Goal: Information Seeking & Learning: Learn about a topic

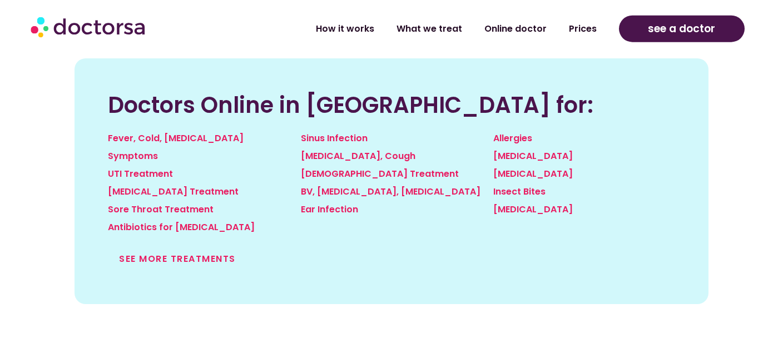
scroll to position [1246, 0]
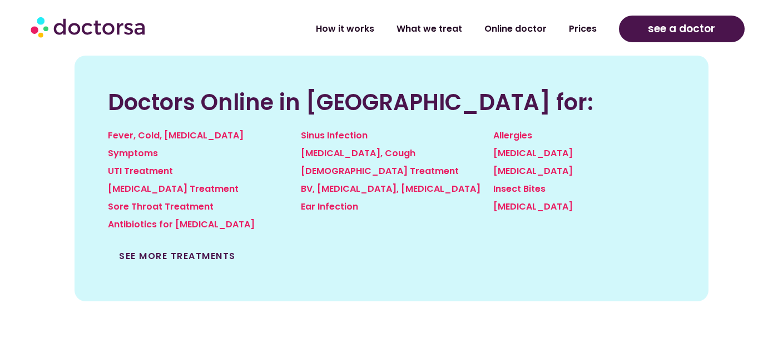
click at [196, 250] on link "See more treatments" at bounding box center [177, 256] width 117 height 13
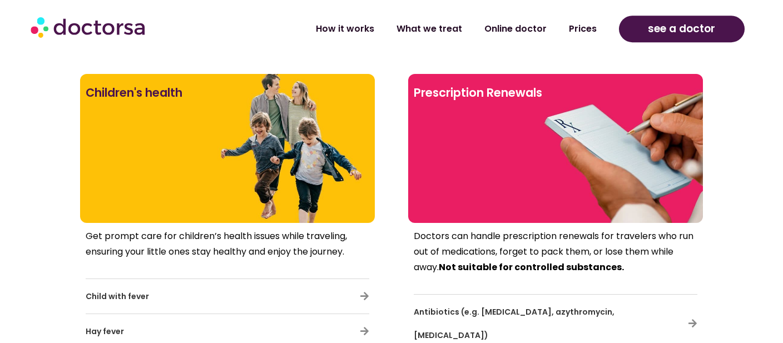
scroll to position [2780, 0]
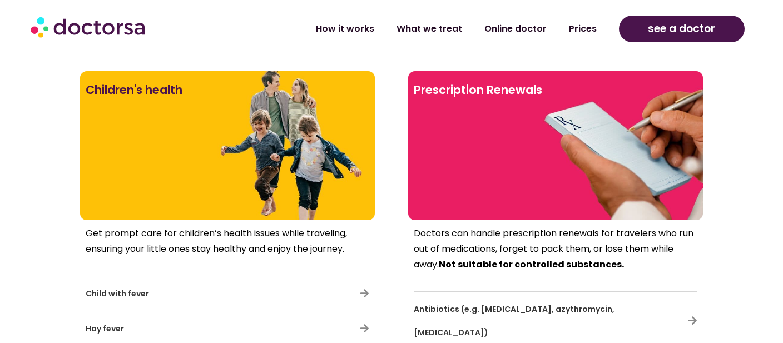
click at [589, 178] on div at bounding box center [556, 165] width 284 height 100
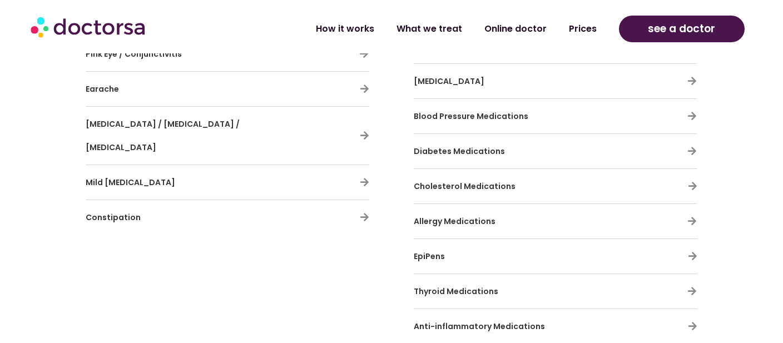
scroll to position [3178, 0]
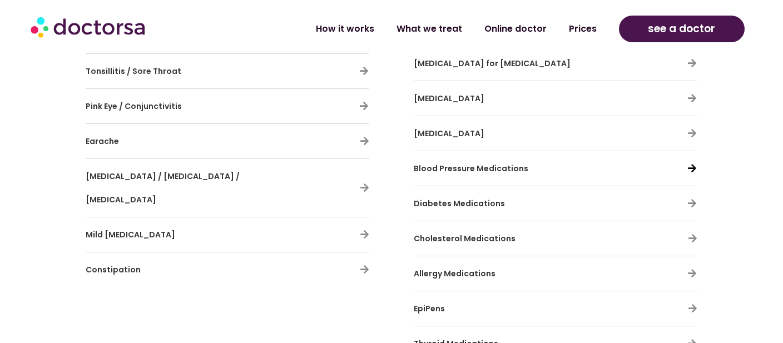
click at [691, 163] on icon at bounding box center [691, 167] width 9 height 9
click at [485, 163] on span "Blood Pressure Medications" at bounding box center [471, 168] width 115 height 11
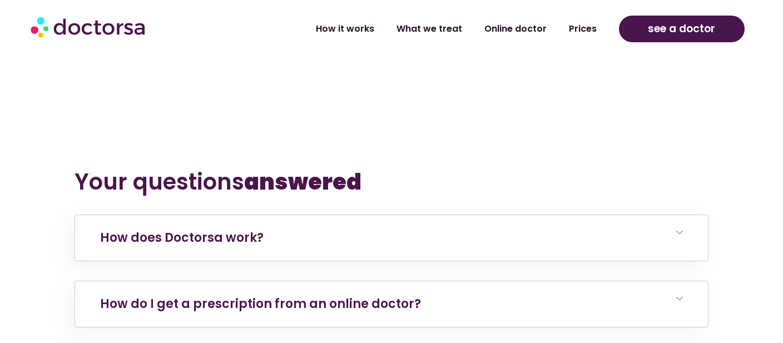
scroll to position [4530, 0]
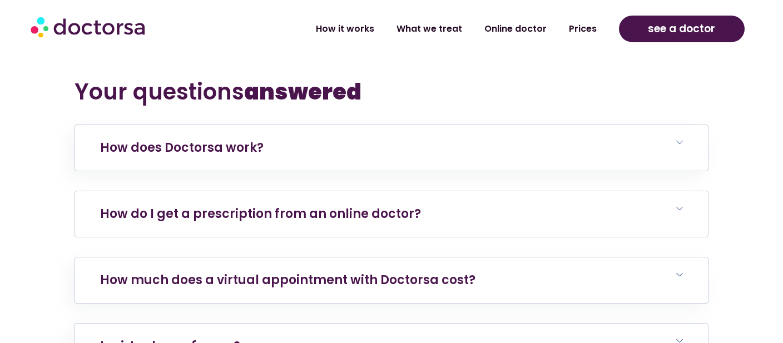
click at [314, 205] on link "How do I get a prescription from an online doctor?" at bounding box center [260, 213] width 321 height 17
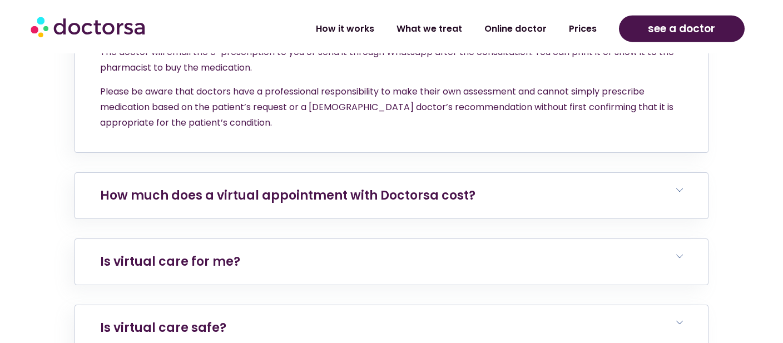
scroll to position [4753, 0]
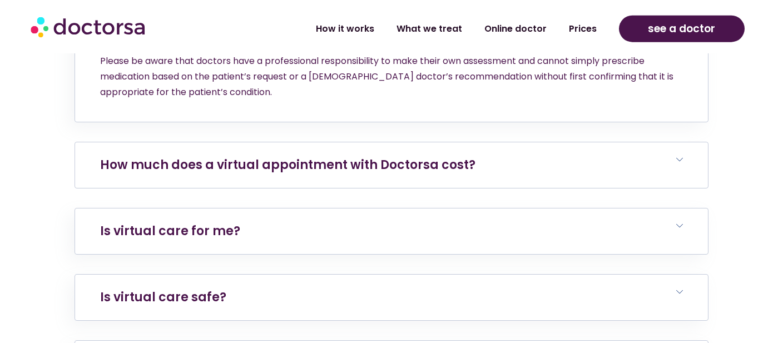
click at [382, 156] on link "How much does a virtual appointment with Doctorsa cost?" at bounding box center [287, 164] width 375 height 17
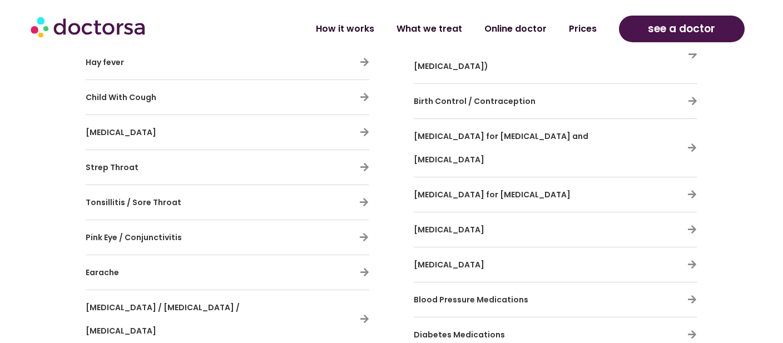
scroll to position [3226, 0]
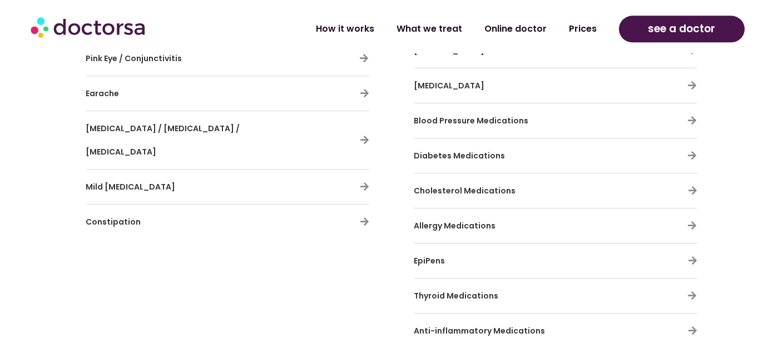
click at [453, 115] on span "Blood Pressure Medications" at bounding box center [471, 120] width 115 height 11
click at [689, 116] on icon at bounding box center [691, 120] width 9 height 9
click at [688, 116] on icon at bounding box center [691, 120] width 9 height 9
click at [567, 109] on h3 "Blood Pressure Medications" at bounding box center [523, 120] width 218 height 23
click at [502, 115] on span "Blood Pressure Medications" at bounding box center [471, 120] width 115 height 11
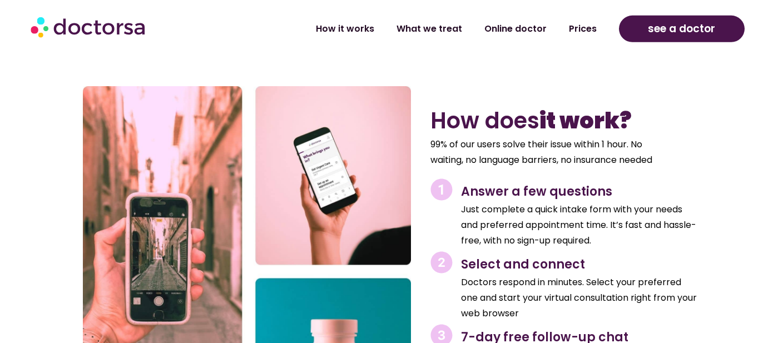
scroll to position [4189, 0]
